Goal: Task Accomplishment & Management: Manage account settings

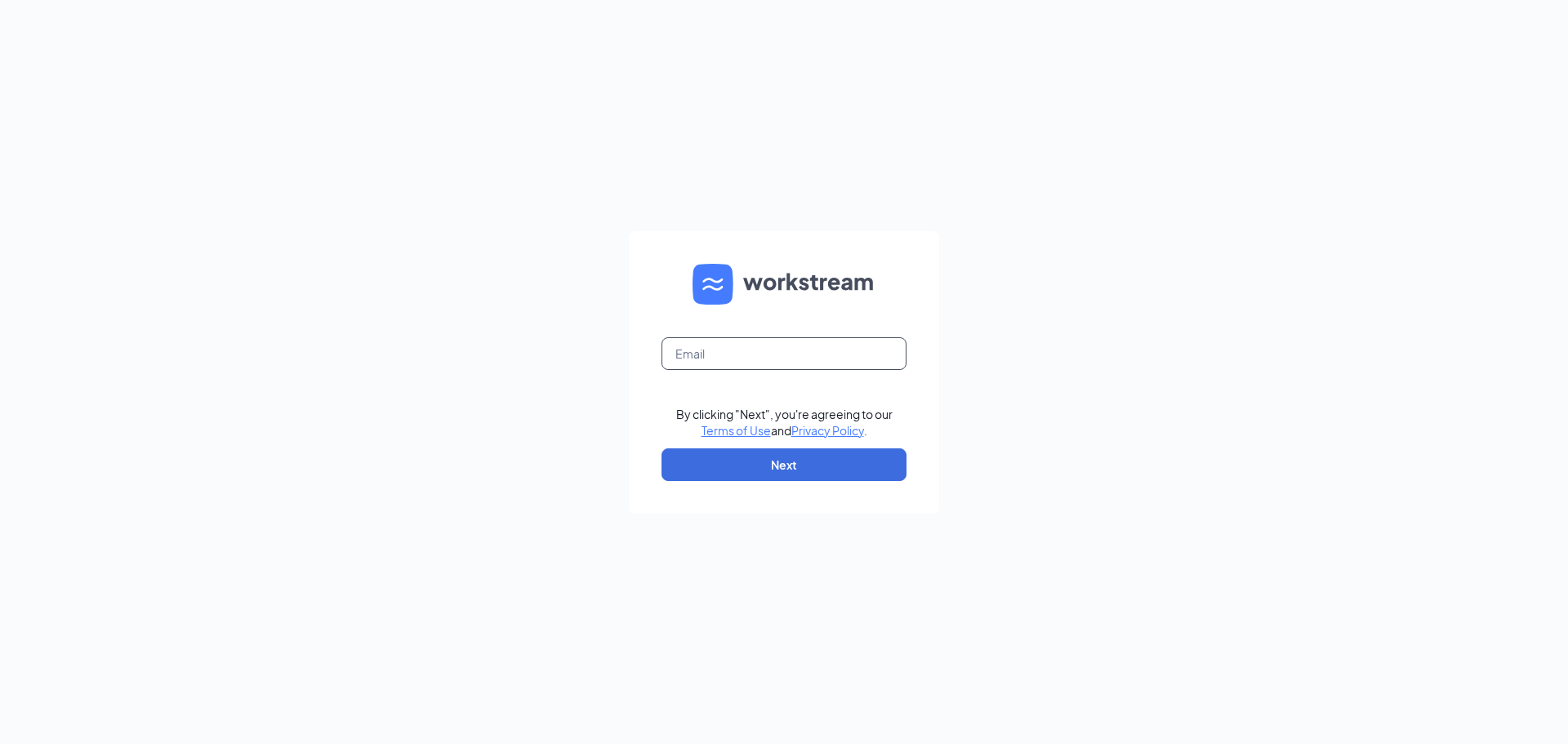
click at [794, 345] on input "text" at bounding box center [784, 354] width 245 height 33
type input "[EMAIL_ADDRESS][DOMAIN_NAME]"
click at [744, 463] on button "Next" at bounding box center [784, 465] width 245 height 33
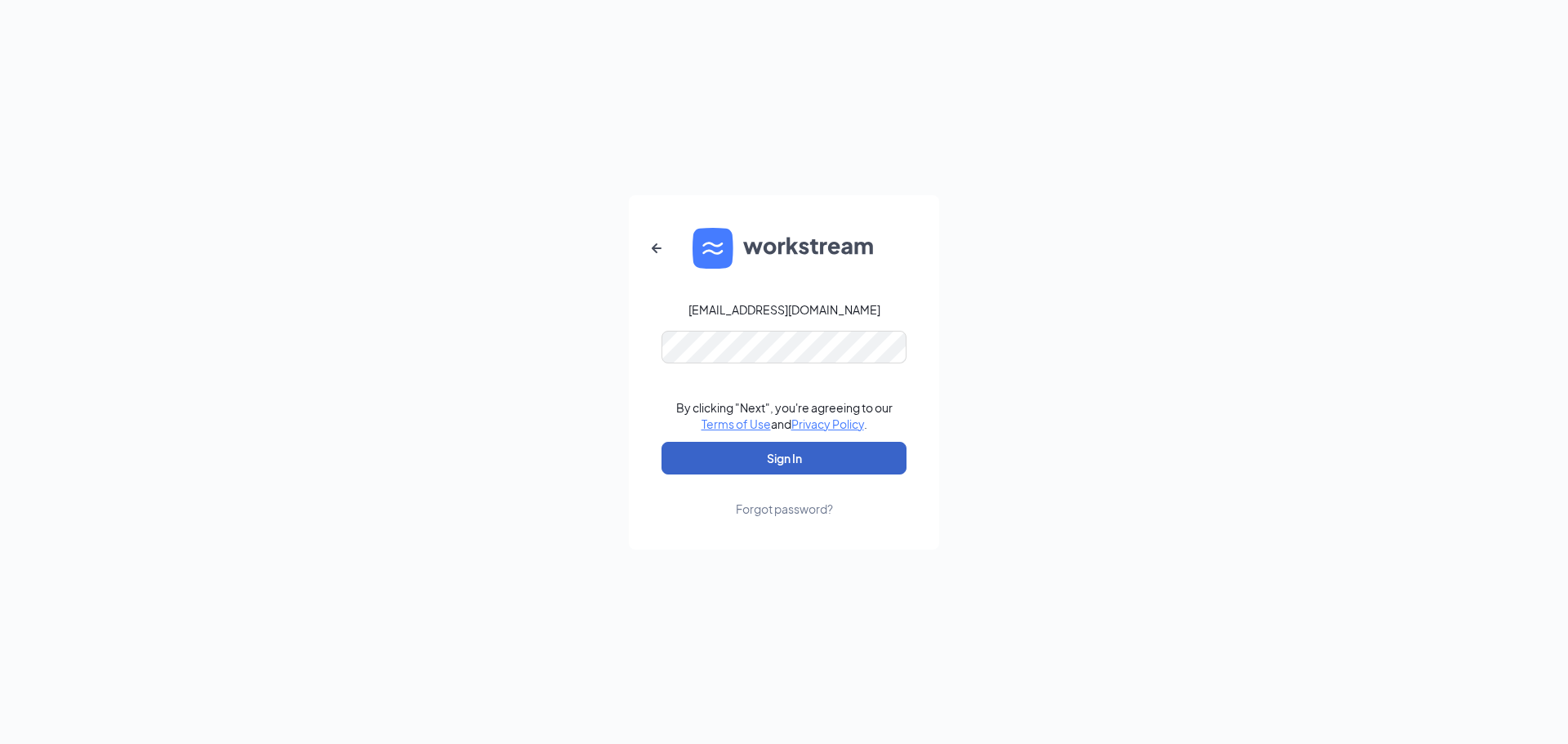
click at [748, 465] on button "Sign In" at bounding box center [784, 458] width 245 height 33
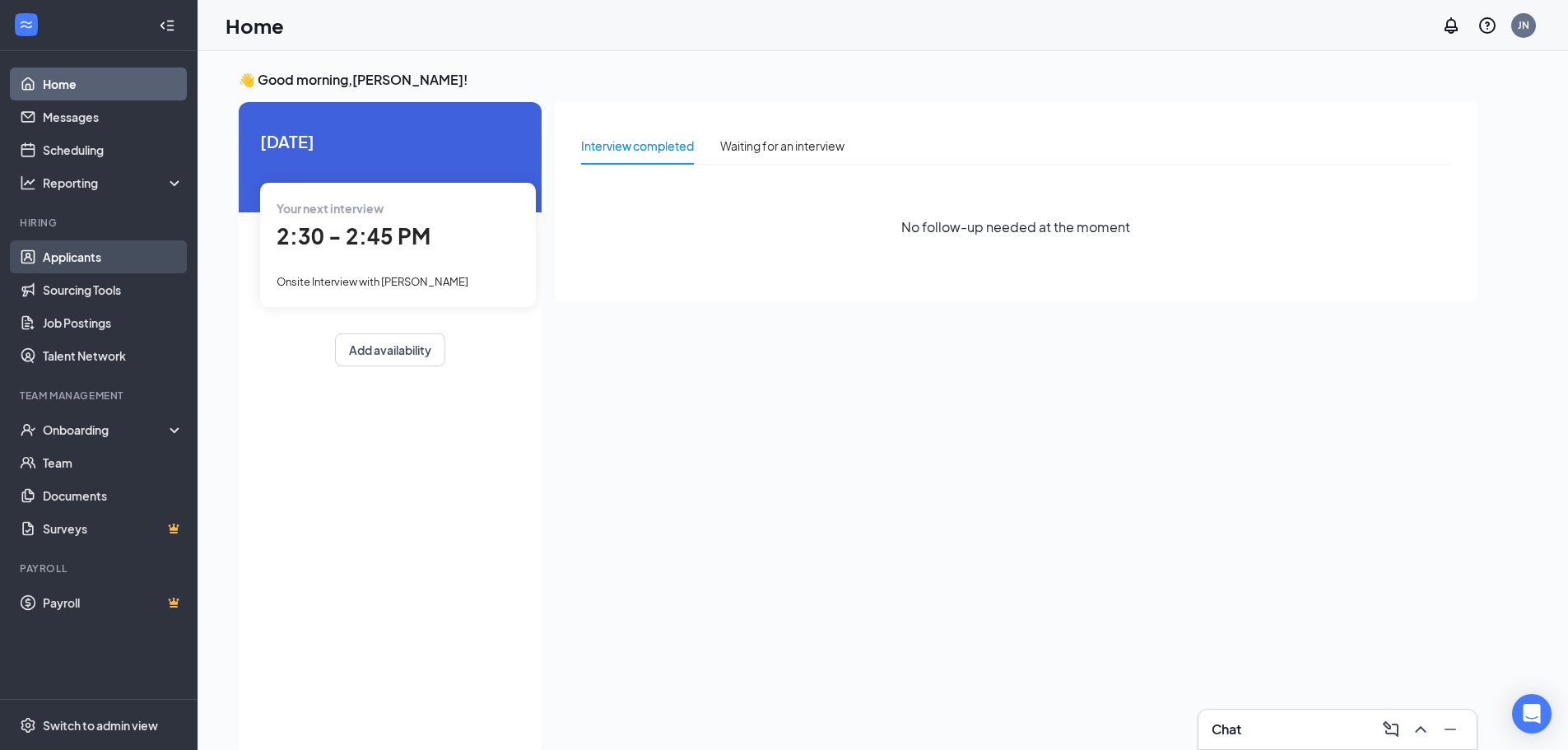
click at [67, 252] on link "Applicants" at bounding box center [113, 257] width 141 height 33
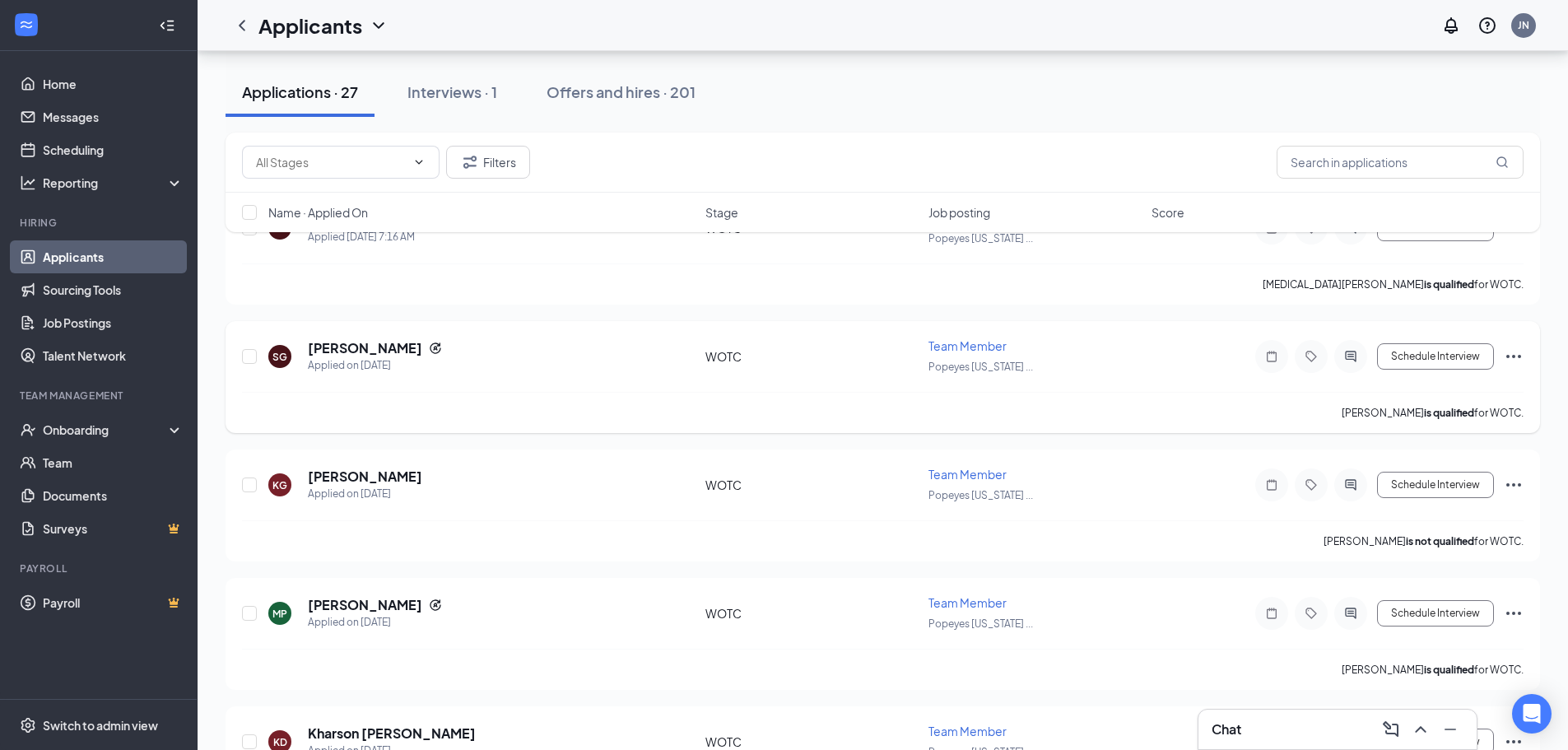
scroll to position [247, 0]
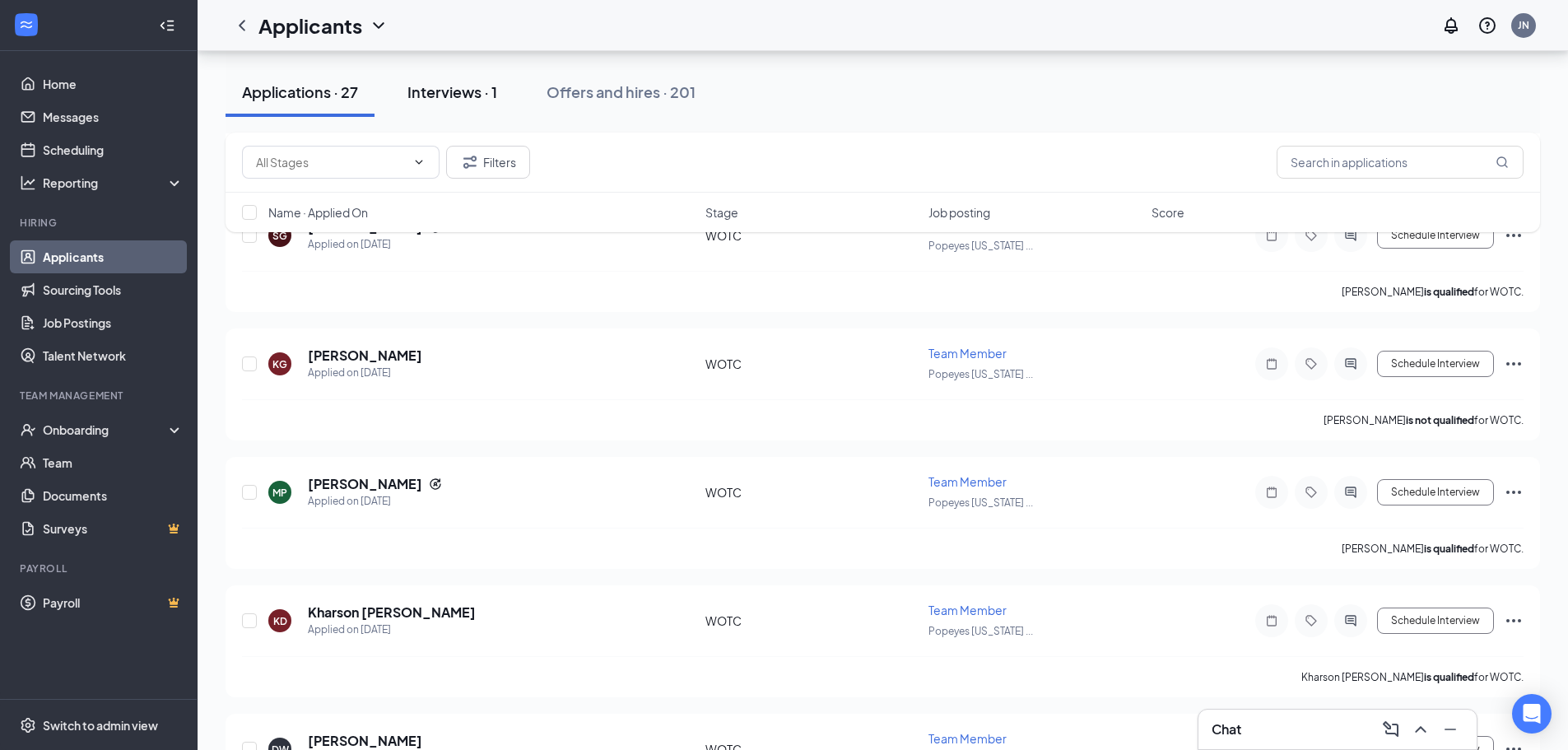
click at [431, 86] on div "Interviews · 1" at bounding box center [452, 92] width 90 height 20
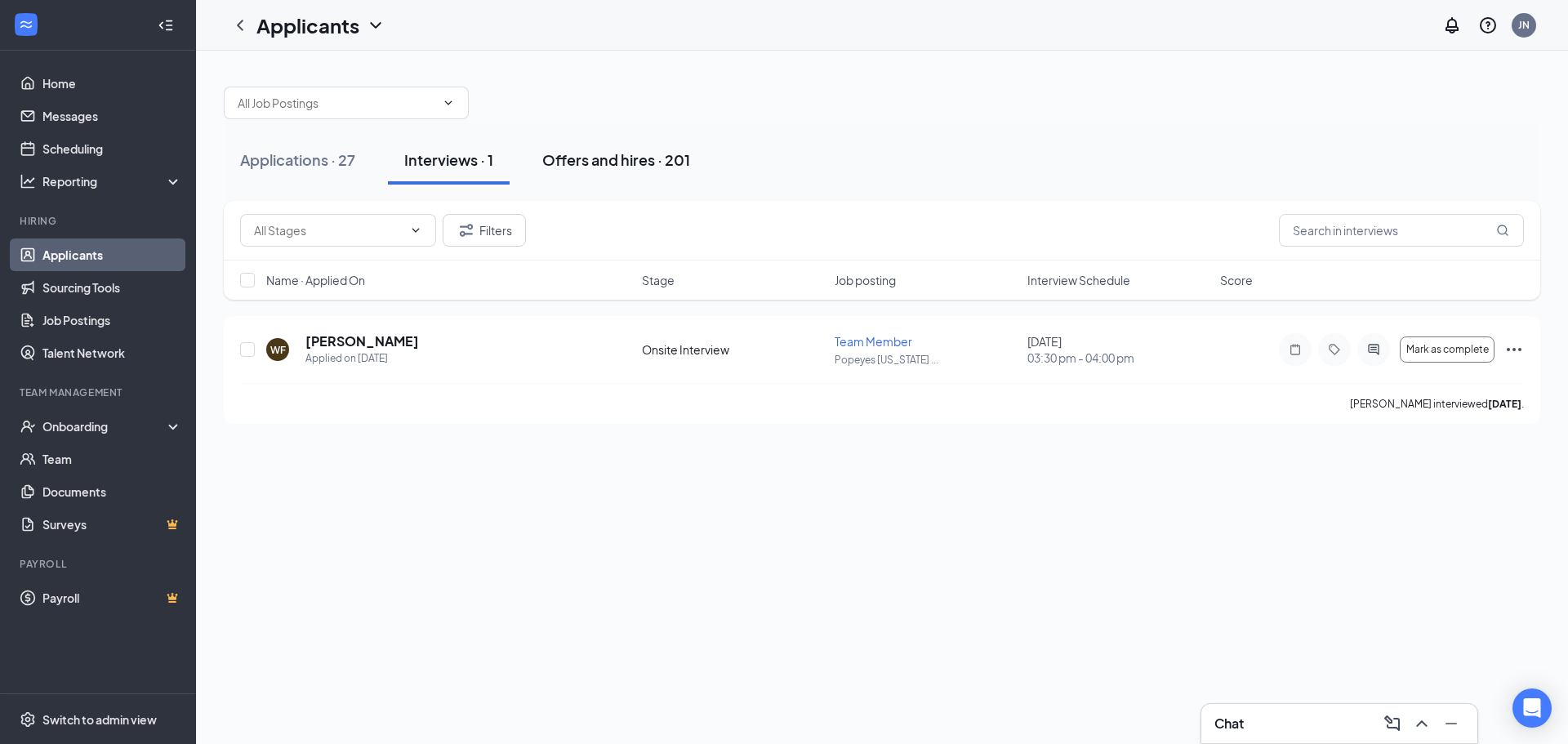
click at [625, 153] on div "Offers and hires · 201" at bounding box center [615, 159] width 148 height 20
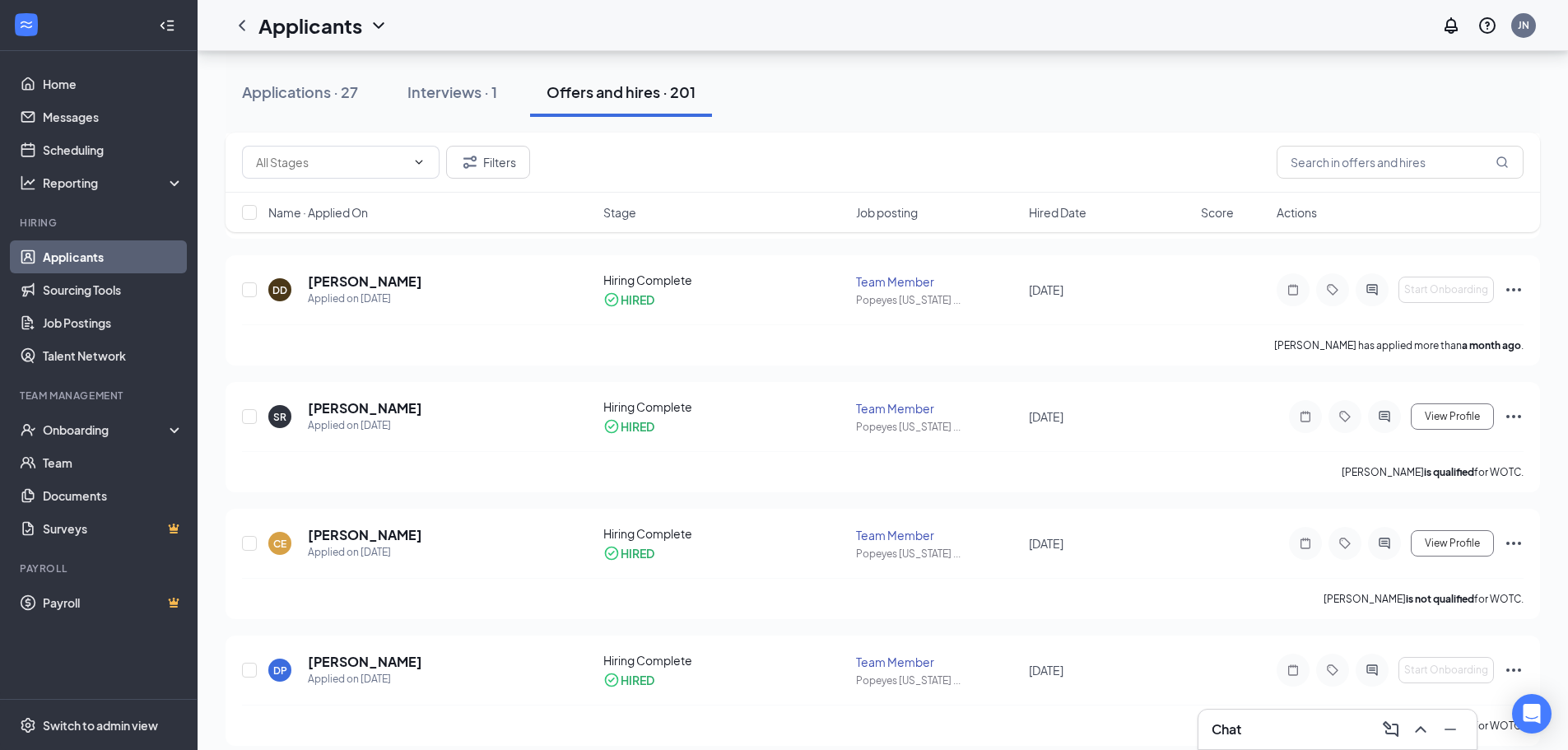
scroll to position [1152, 0]
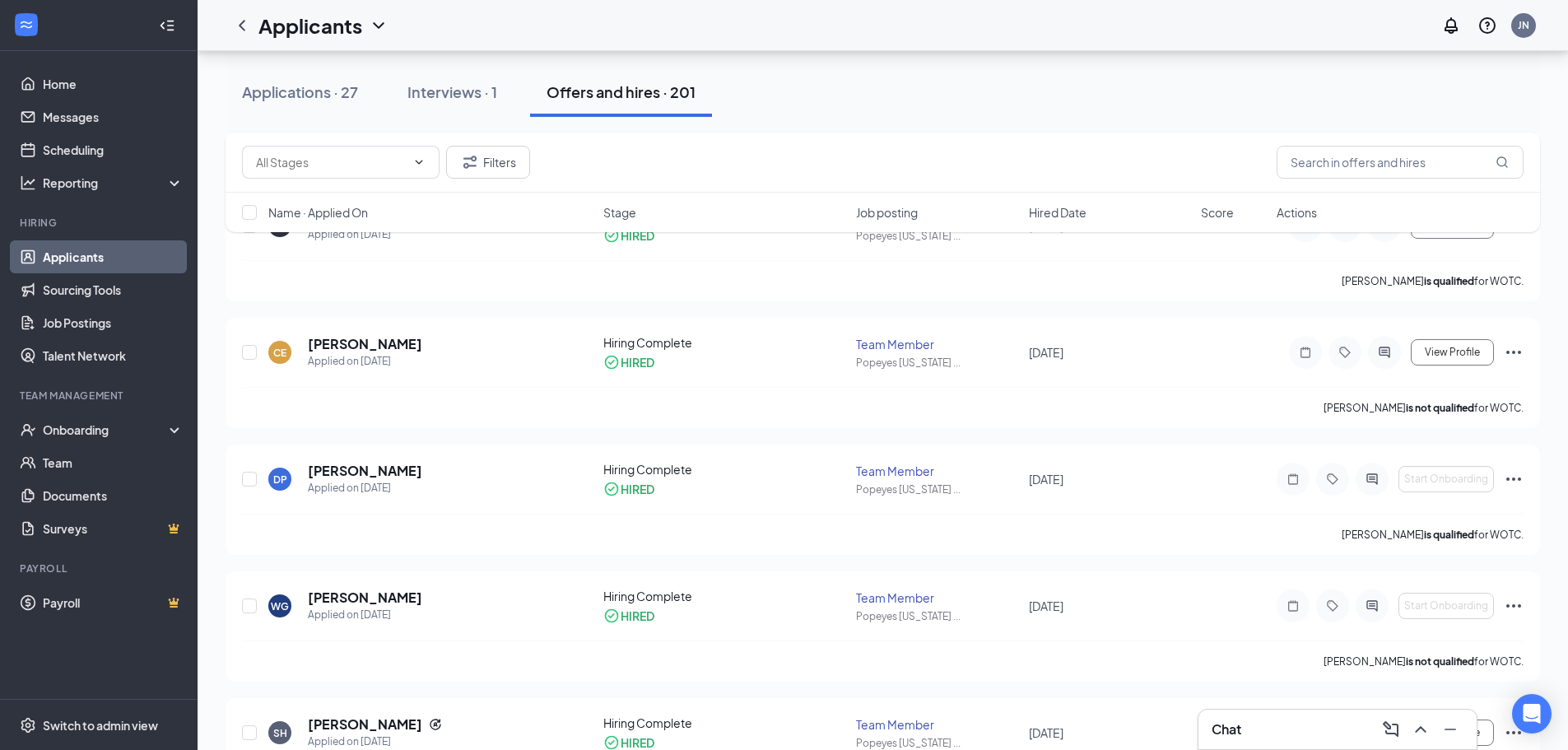
click at [52, 259] on link "Applicants" at bounding box center [113, 257] width 141 height 33
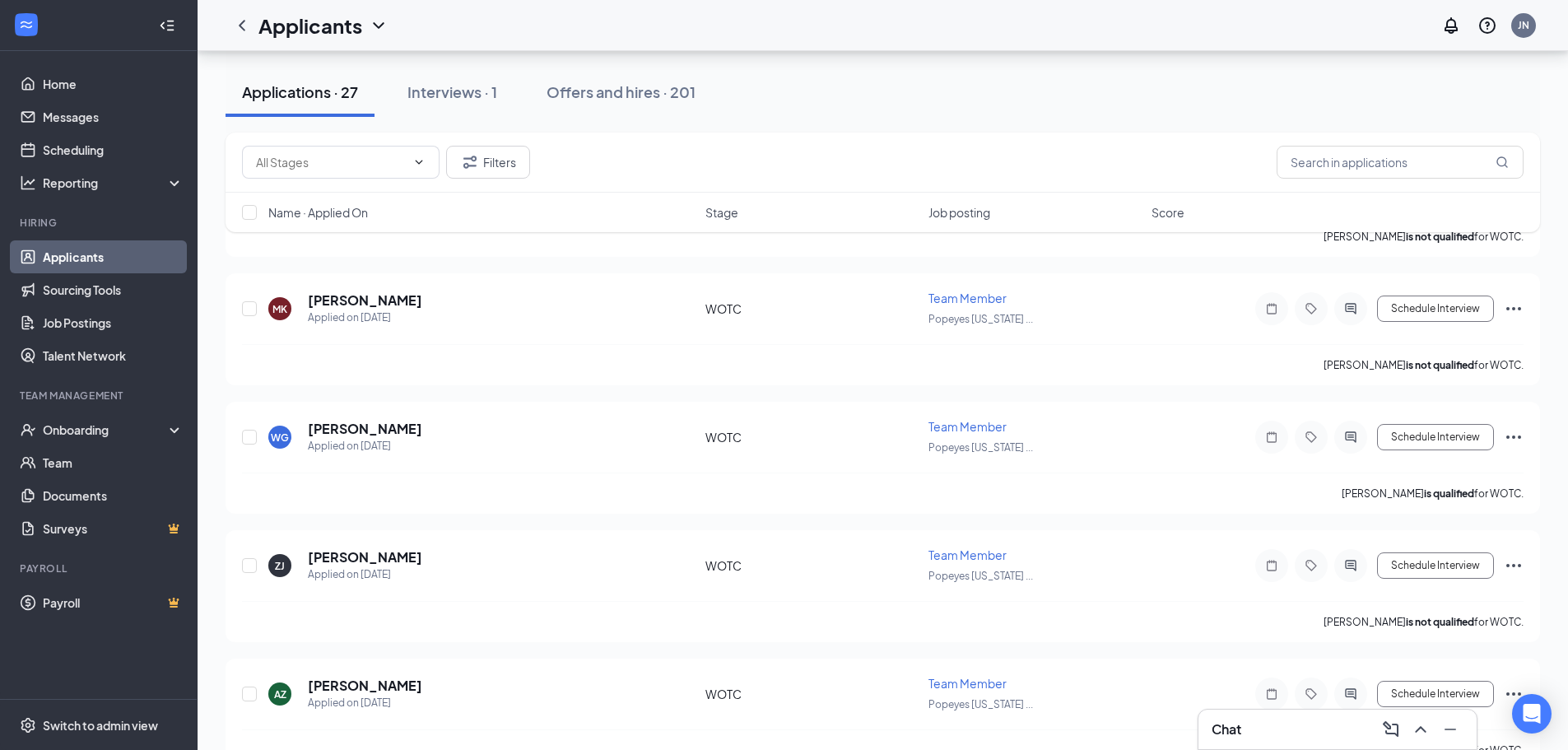
scroll to position [823, 0]
